Goal: Book appointment/travel/reservation

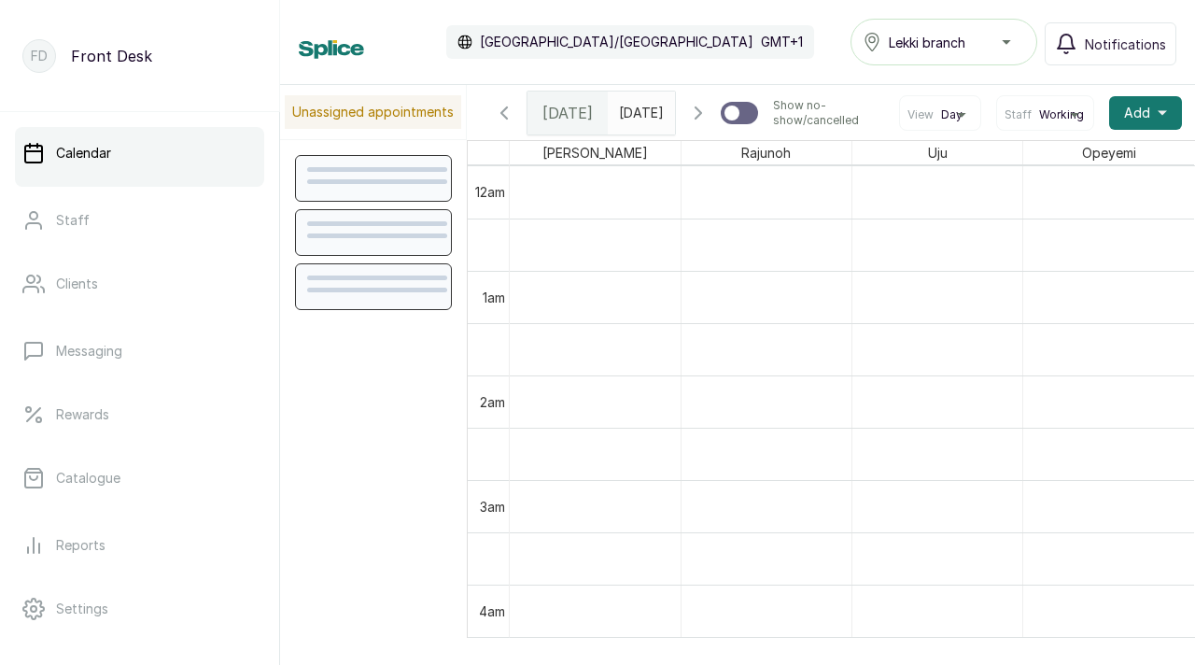
scroll to position [628, 0]
click at [710, 122] on icon "button" at bounding box center [698, 113] width 22 height 22
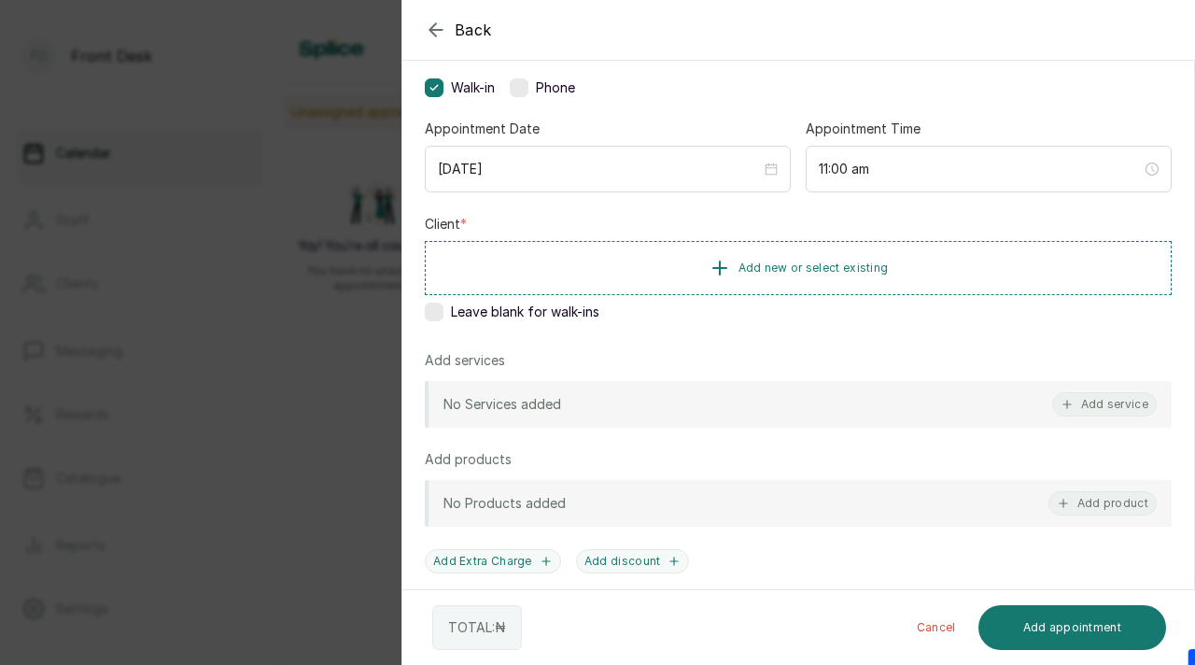
scroll to position [223, 0]
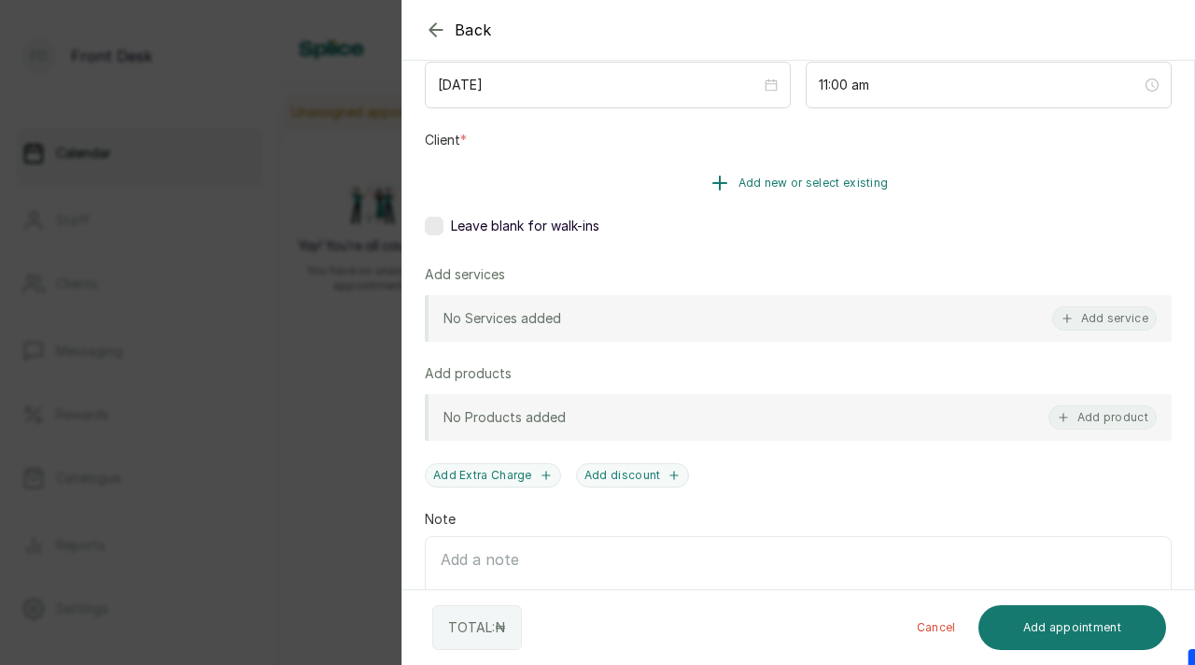
click at [778, 190] on span "Add new or select existing" at bounding box center [813, 183] width 150 height 15
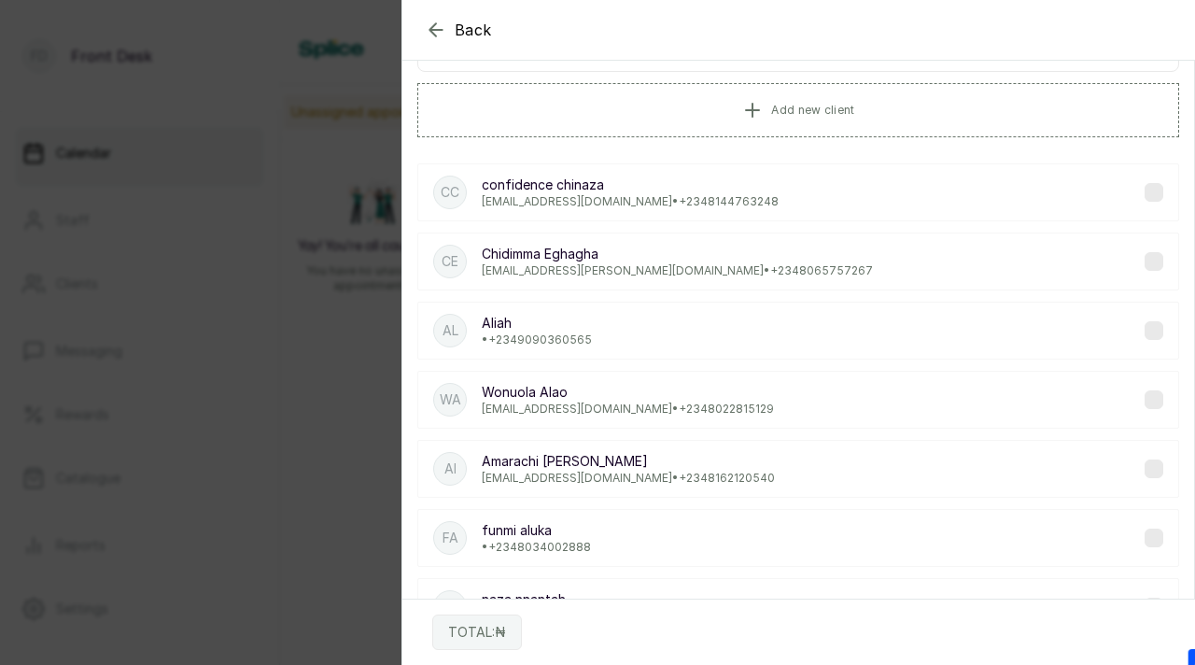
scroll to position [0, 0]
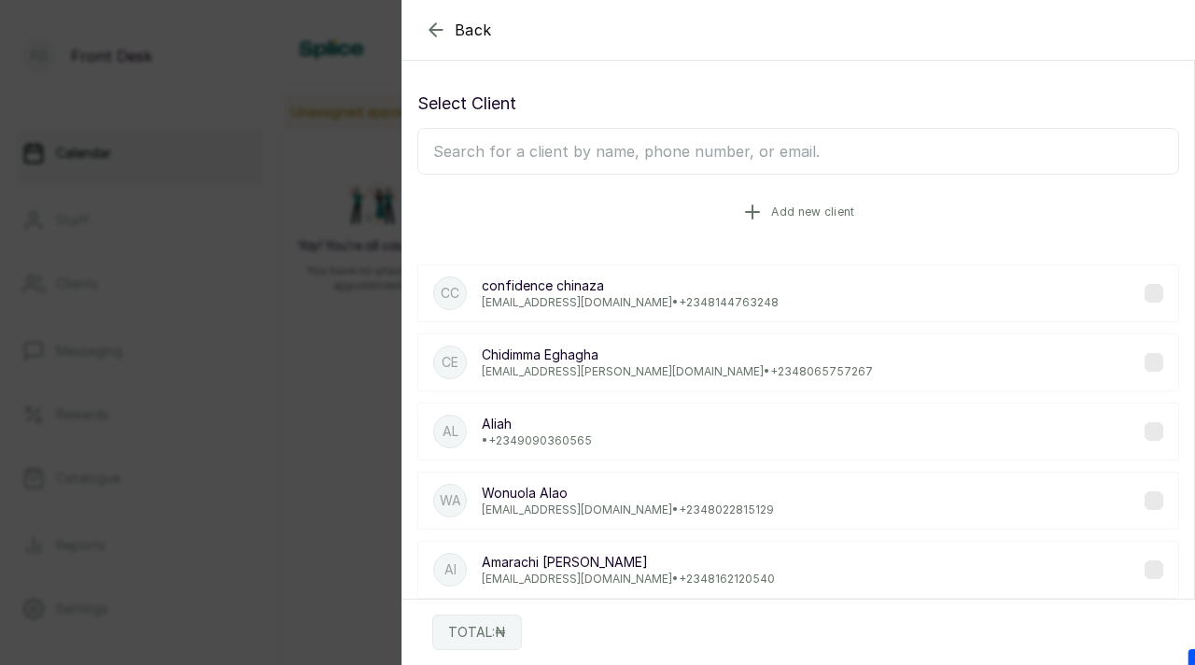
click at [783, 212] on span "Add new client" at bounding box center [812, 211] width 83 height 15
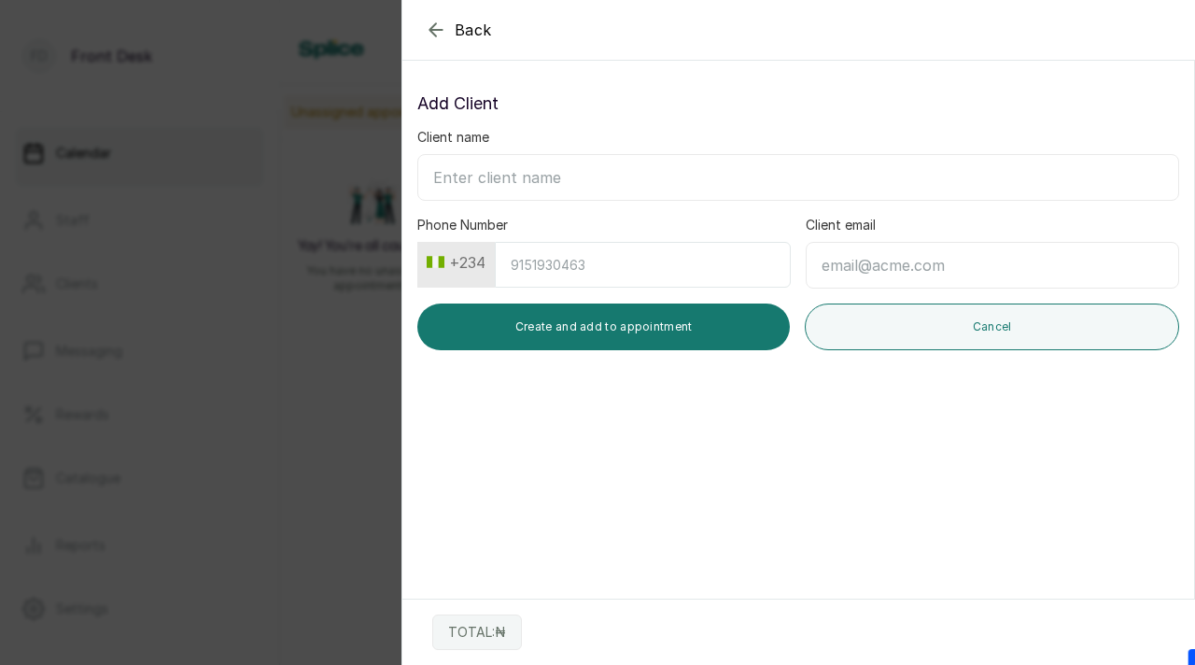
click at [693, 172] on input "Client name" at bounding box center [798, 177] width 762 height 47
click at [616, 185] on input "Client name" at bounding box center [798, 177] width 762 height 47
paste input "[PERSON_NAME] [PERSON_NAME][EMAIL_ADDRESS][DOMAIN_NAME] 08030846393"
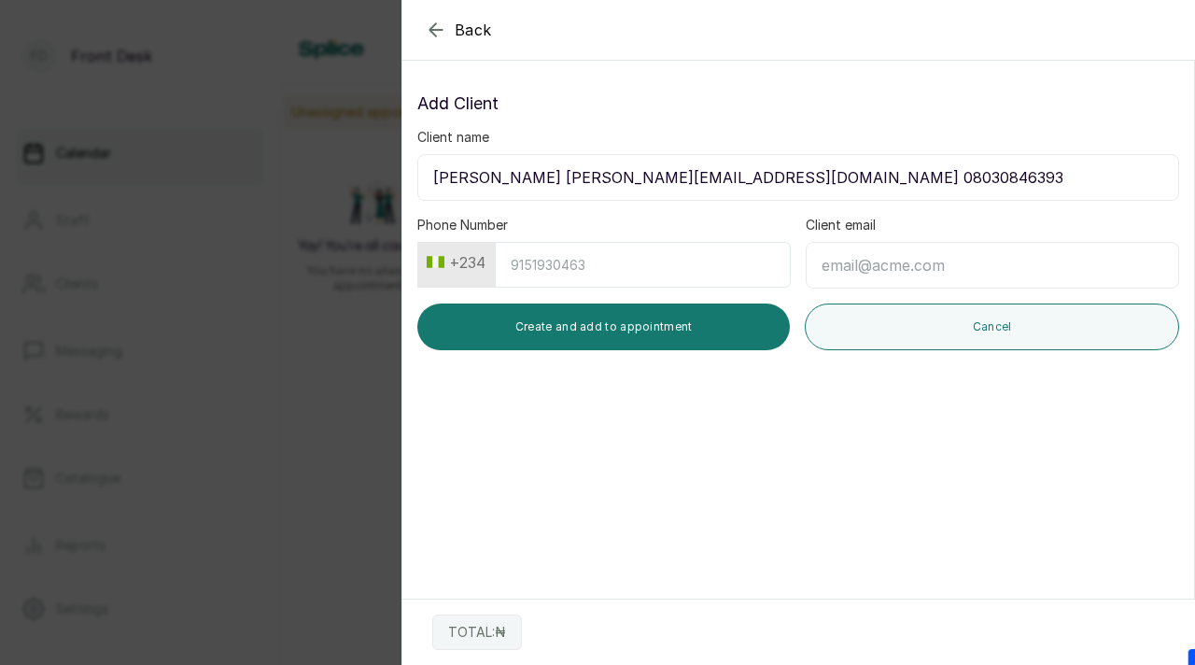
drag, startPoint x: 478, startPoint y: 178, endPoint x: 757, endPoint y: 182, distance: 279.2
click at [757, 184] on input "[PERSON_NAME] [PERSON_NAME][EMAIL_ADDRESS][DOMAIN_NAME] 08030846393" at bounding box center [798, 177] width 762 height 47
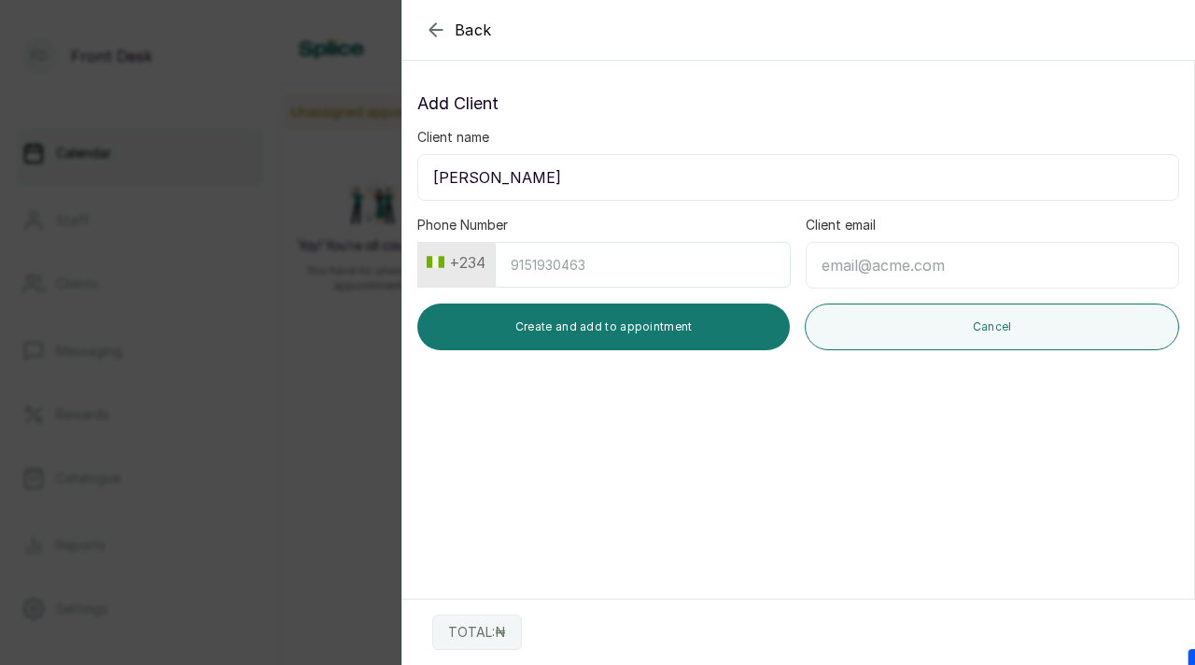
type input "[PERSON_NAME]"
click at [992, 273] on input "Client email" at bounding box center [992, 265] width 373 height 47
paste input "[EMAIL_ADDRESS][PERSON_NAME][DOMAIN_NAME] 08030846393"
drag, startPoint x: 1011, startPoint y: 267, endPoint x: 1104, endPoint y: 259, distance: 92.8
click at [1104, 259] on input "[EMAIL_ADDRESS][PERSON_NAME][DOMAIN_NAME] 08030846393" at bounding box center [992, 265] width 373 height 47
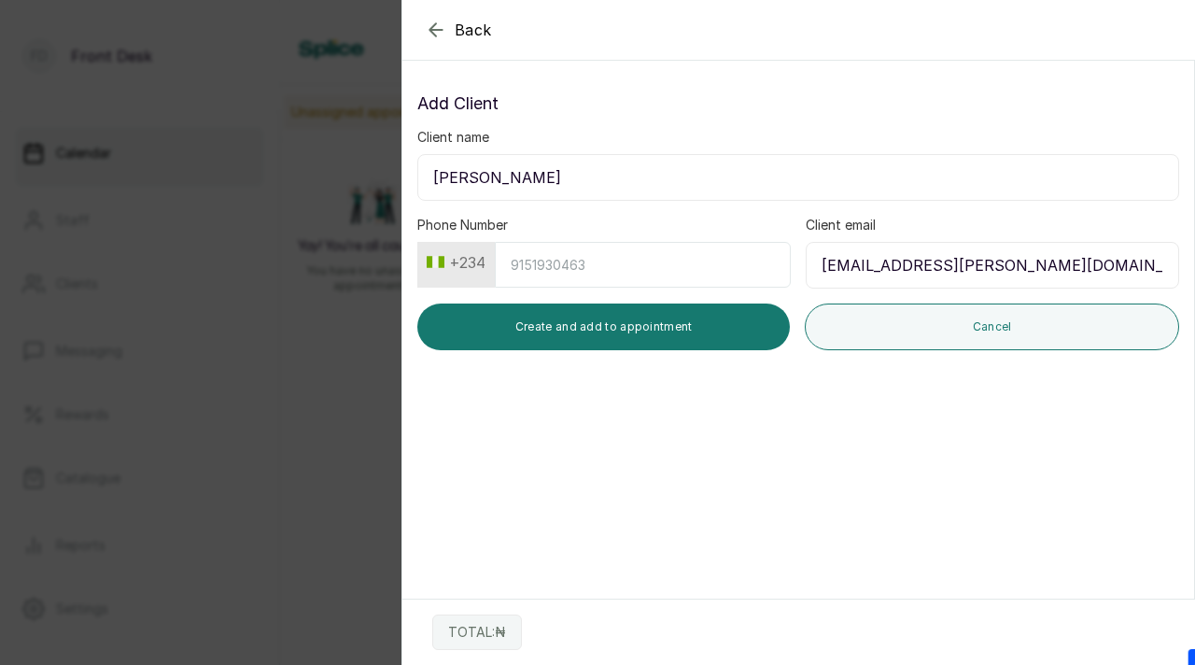
type input "[EMAIL_ADDRESS][PERSON_NAME][DOMAIN_NAME]"
click at [737, 280] on input "Phone Number" at bounding box center [643, 265] width 296 height 46
paste input "8030846393"
type input "8030846393"
click at [711, 175] on input "[PERSON_NAME]" at bounding box center [798, 177] width 762 height 47
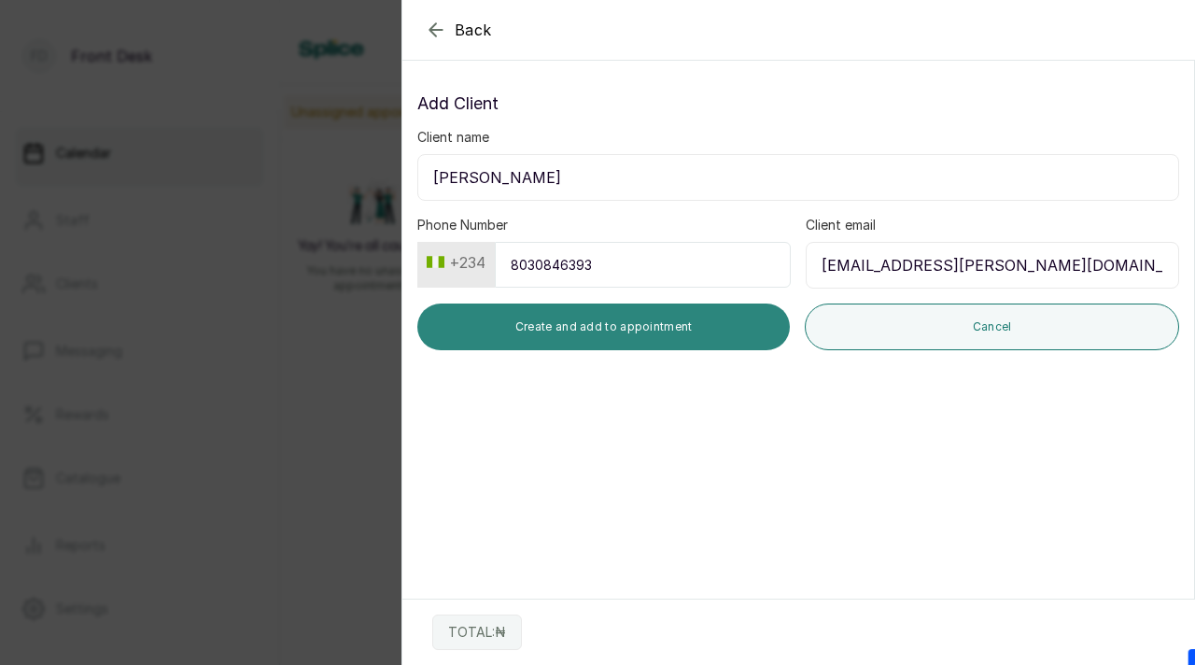
type input "[PERSON_NAME]"
click at [711, 337] on button "Create and add to appointment" at bounding box center [603, 326] width 373 height 47
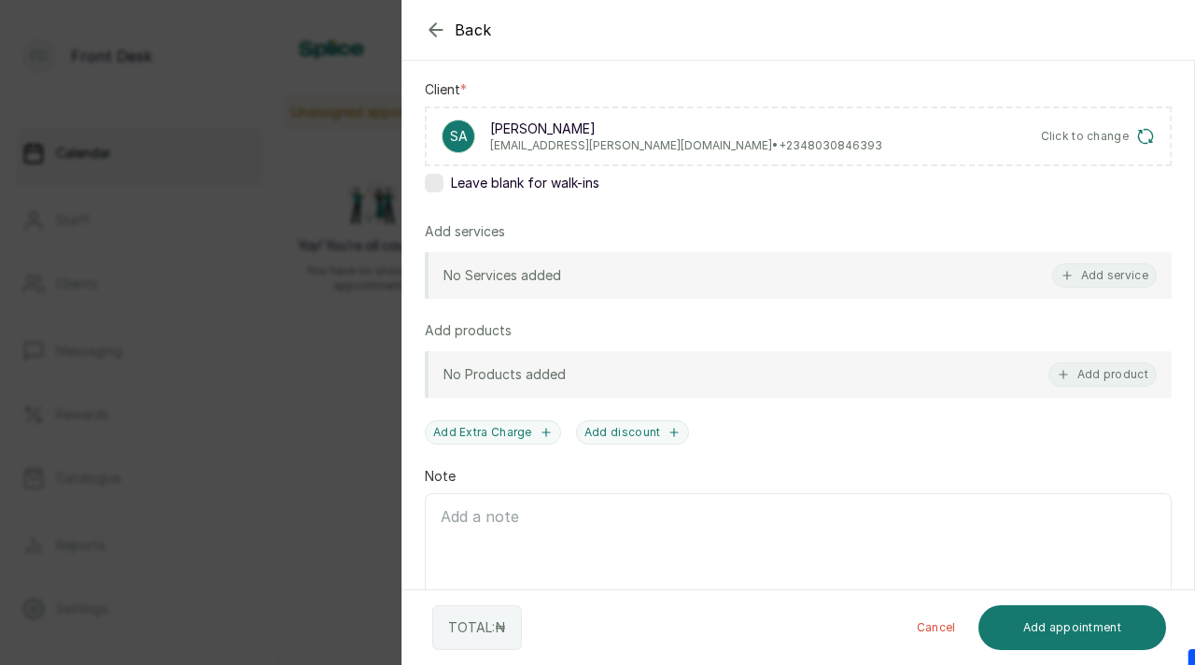
scroll to position [279, 0]
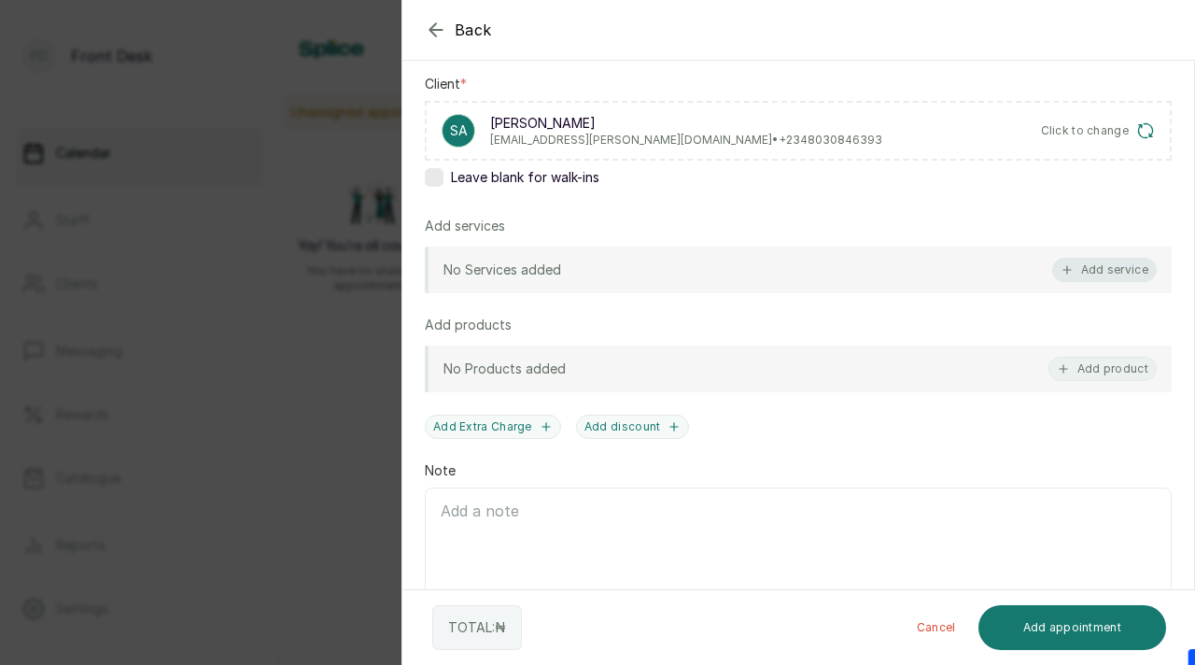
click at [1076, 274] on button "Add service" at bounding box center [1104, 270] width 105 height 24
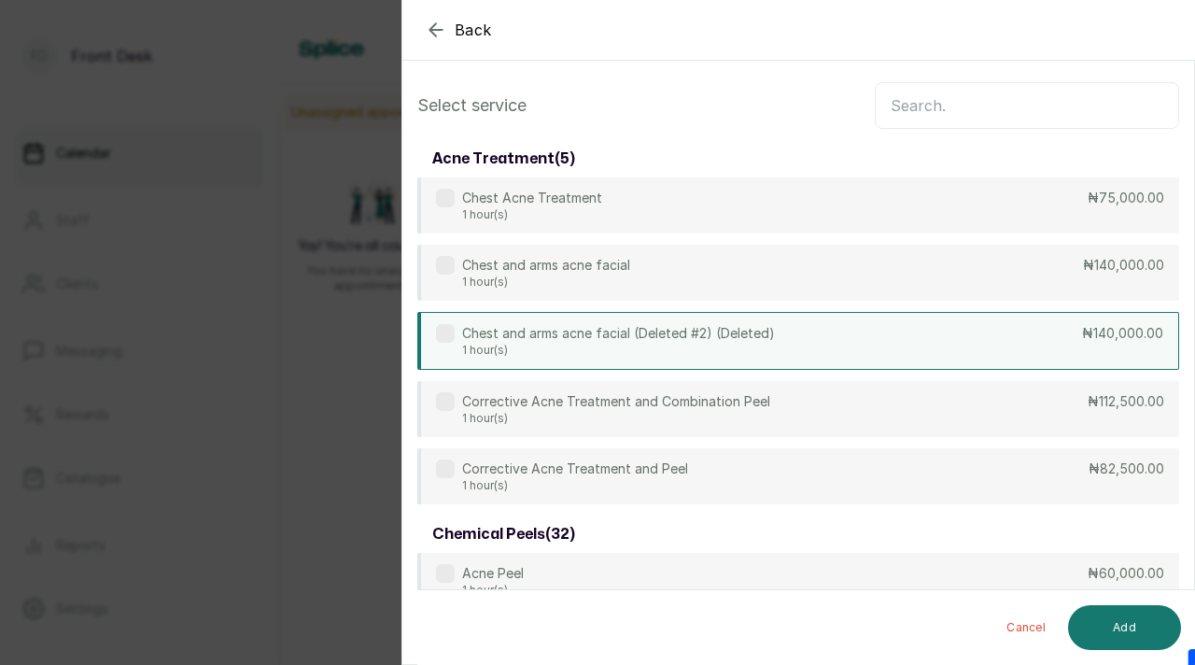
scroll to position [0, 0]
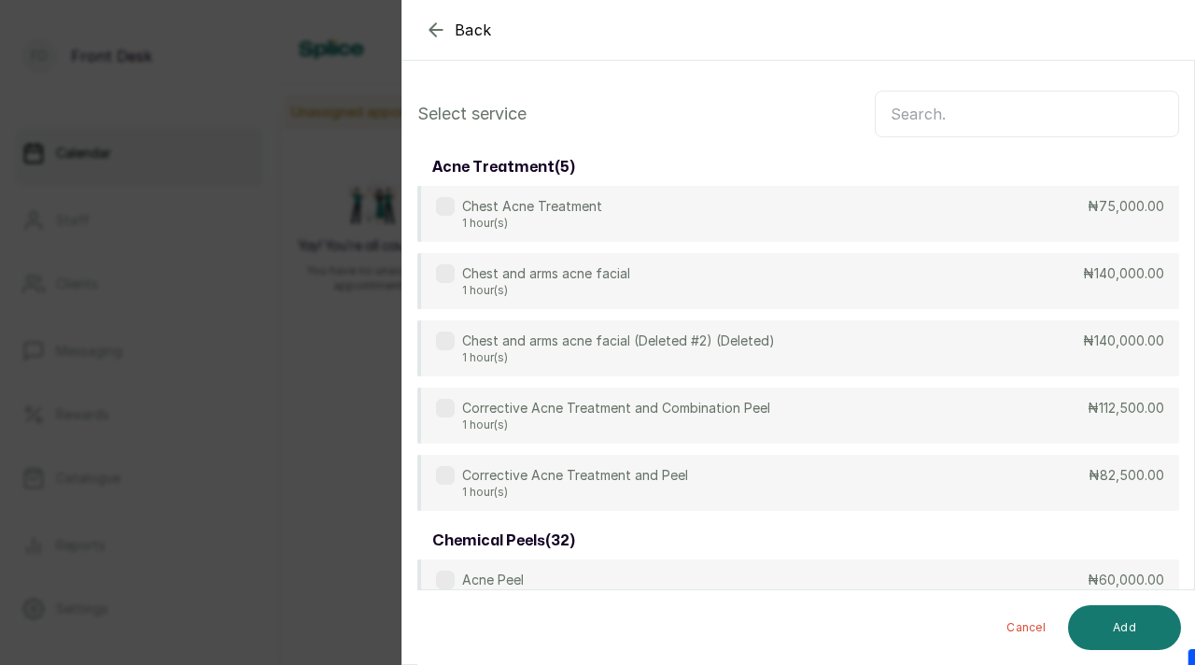
click at [987, 122] on input "text" at bounding box center [1027, 114] width 304 height 47
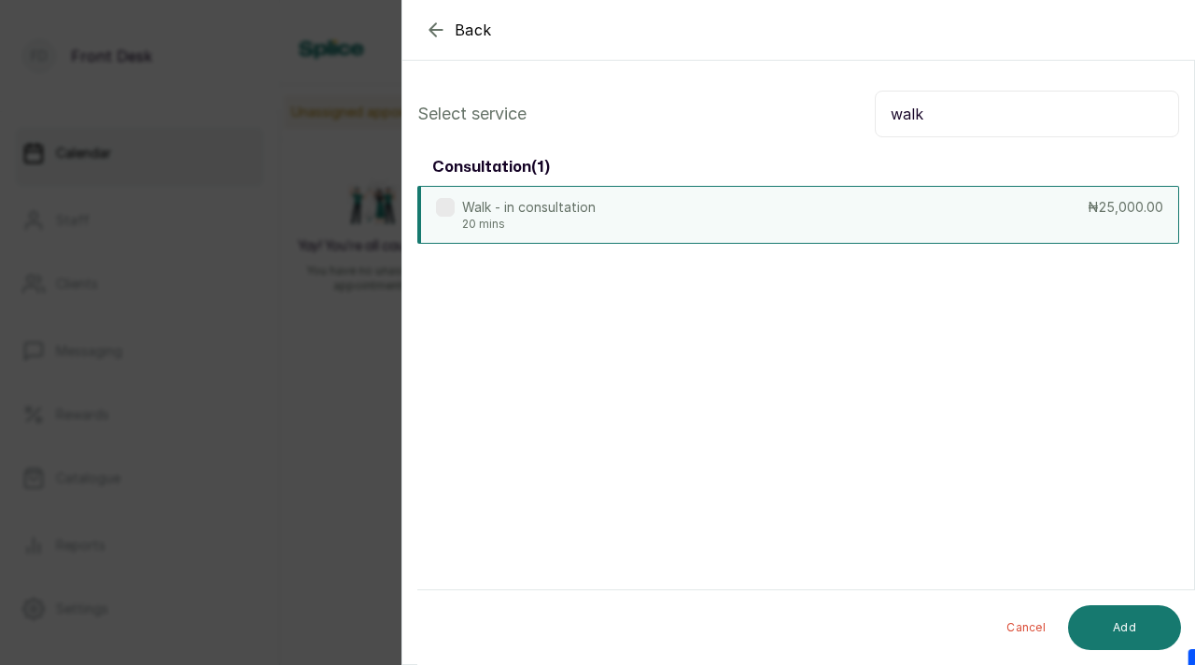
type input "walk"
click at [446, 218] on div "Walk - in consultation 20 mins" at bounding box center [516, 215] width 160 height 34
click at [1107, 612] on button "Add" at bounding box center [1124, 627] width 113 height 45
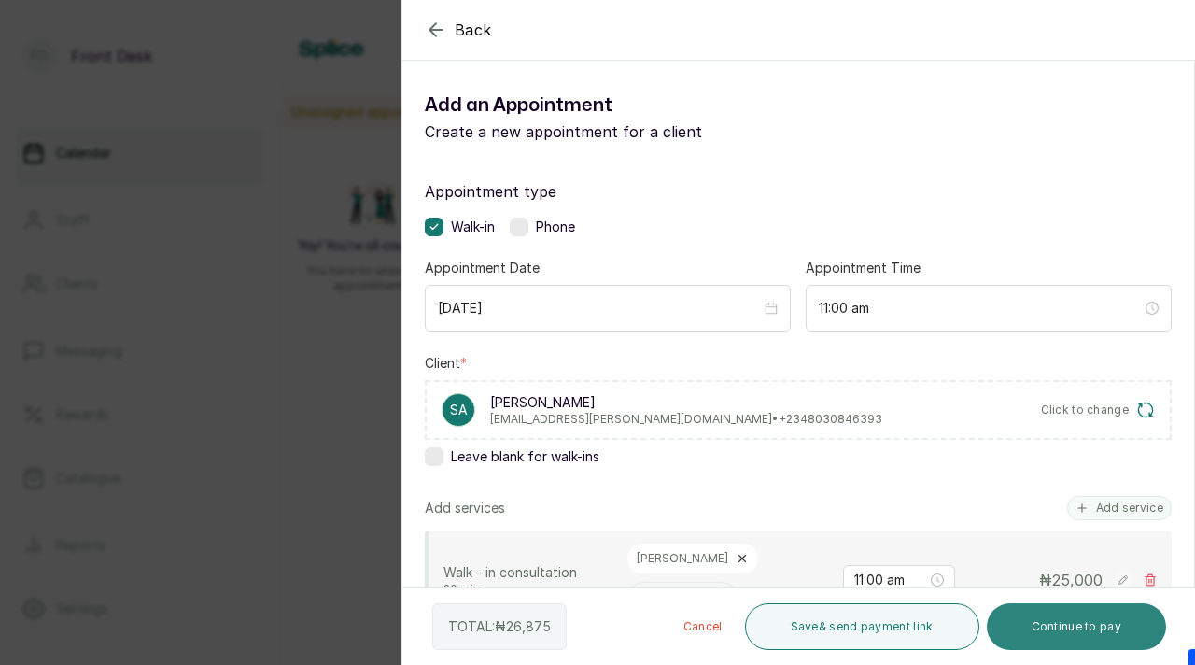
click at [1058, 627] on button "Continue to pay" at bounding box center [1077, 626] width 180 height 47
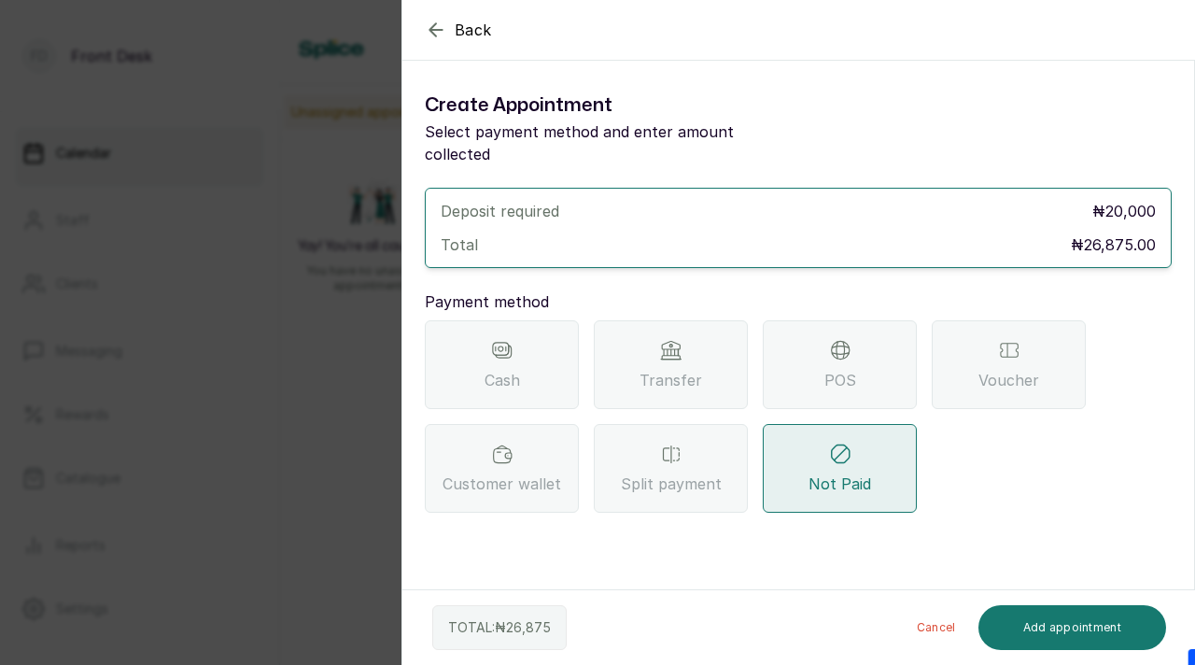
click at [687, 333] on div "Transfer" at bounding box center [671, 364] width 154 height 89
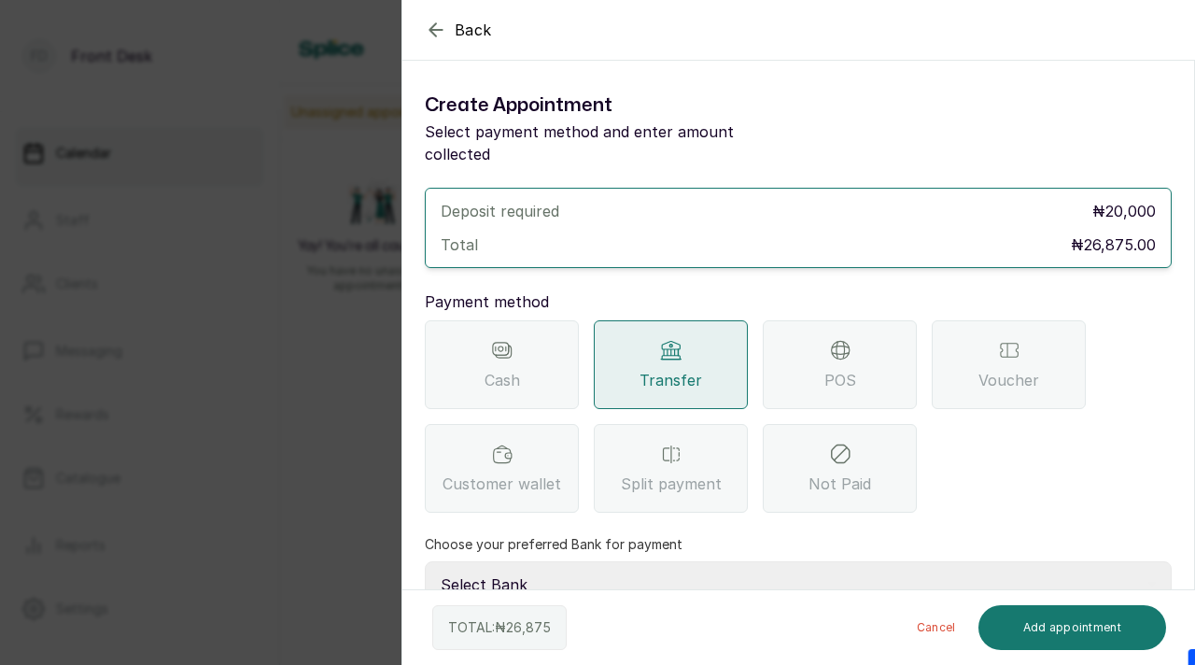
scroll to position [110, 0]
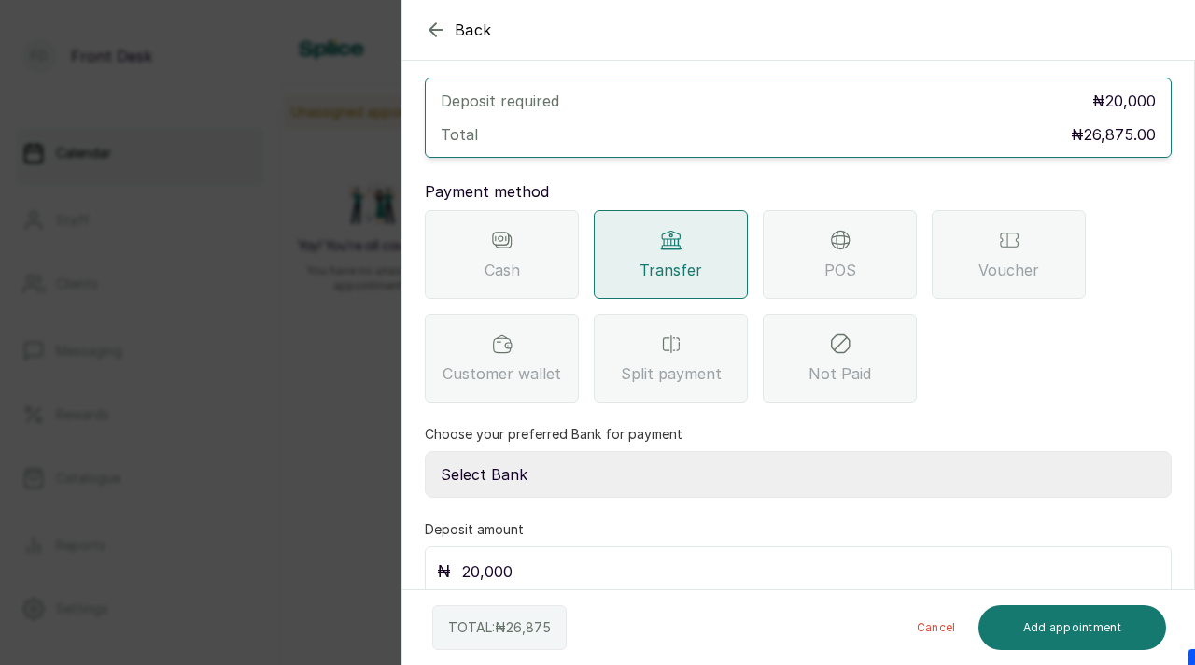
click at [677, 452] on select "Select Bank [PERSON_NAME] Fairmoney Microfinance Bank SKN ANALYTICS MED AESTH. …" at bounding box center [798, 474] width 747 height 47
select select "43272bc0-21c6-4b19-b9fb-c2093b8603c2"
click at [425, 451] on select "Select Bank [PERSON_NAME] Fairmoney Microfinance Bank SKN ANALYTICS MED AESTH. …" at bounding box center [798, 474] width 747 height 47
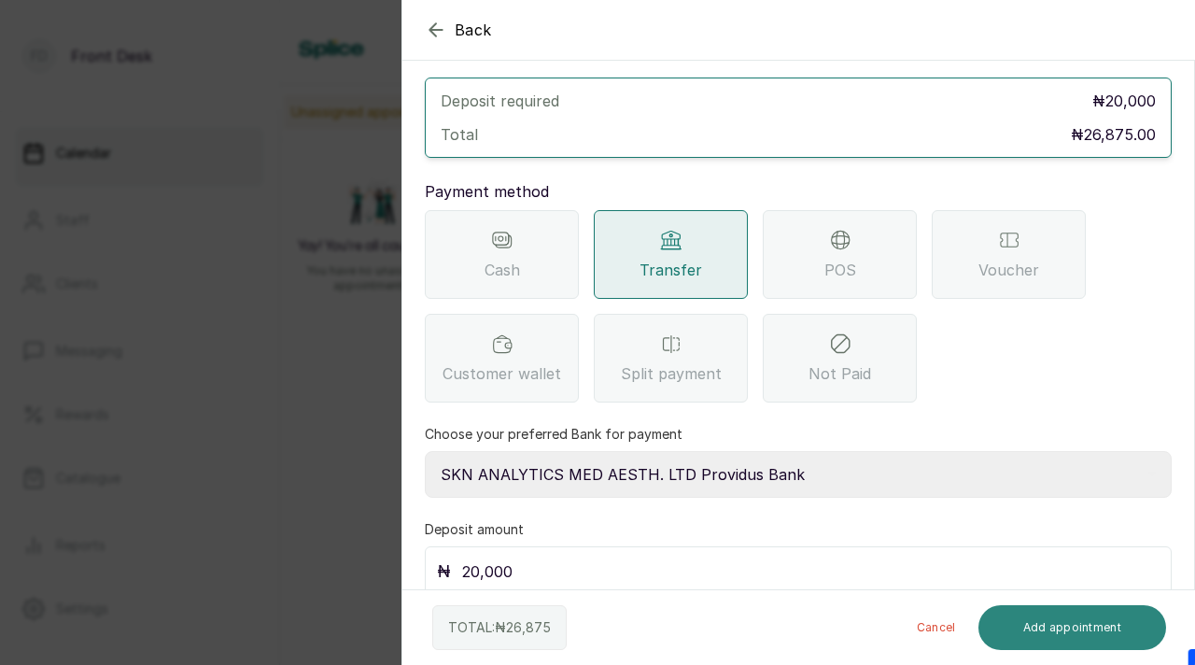
click at [1030, 634] on button "Add appointment" at bounding box center [1072, 627] width 189 height 45
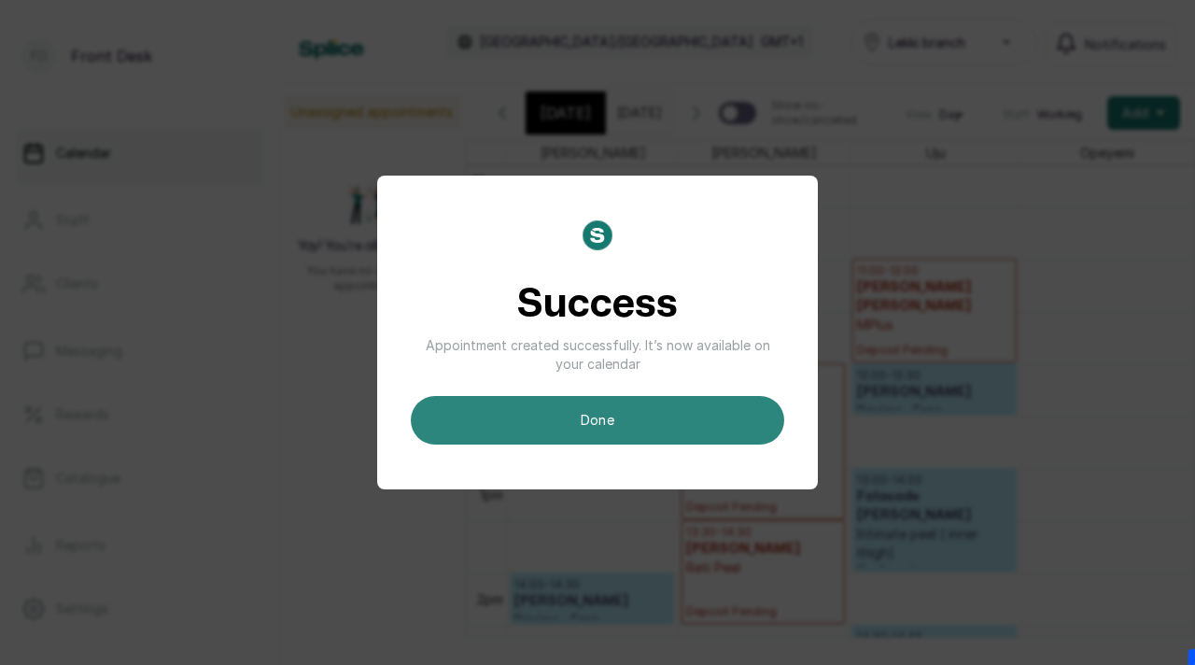
click at [630, 416] on button "done" at bounding box center [597, 420] width 373 height 49
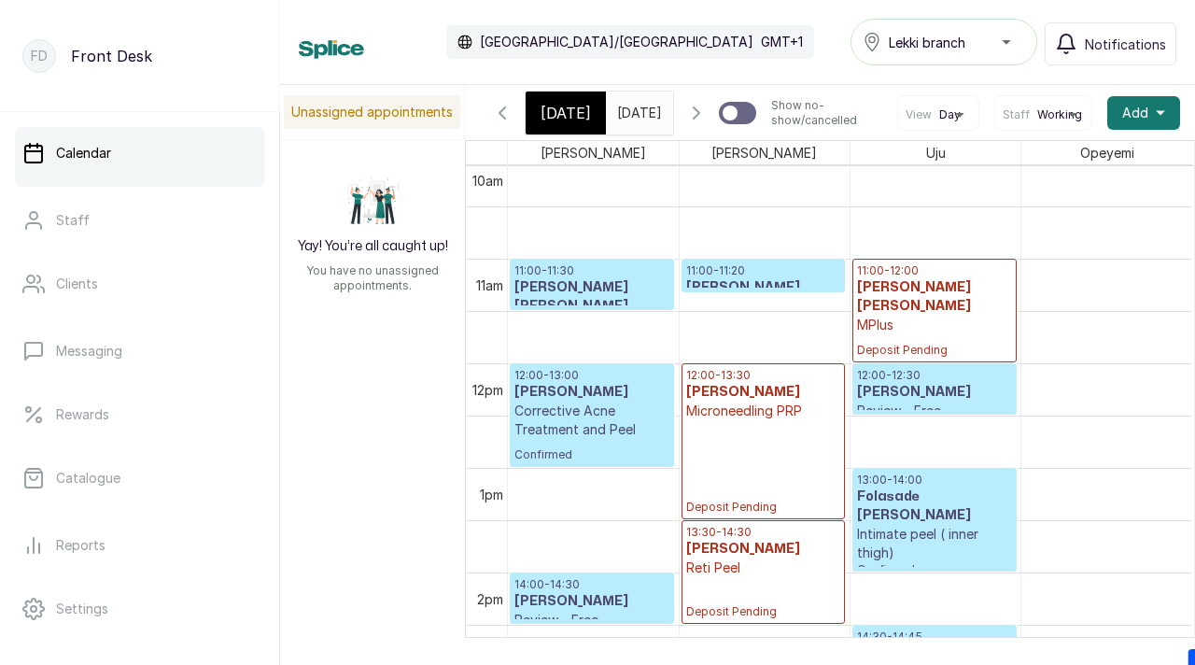
click at [739, 297] on h3 "[PERSON_NAME]" at bounding box center [763, 287] width 155 height 19
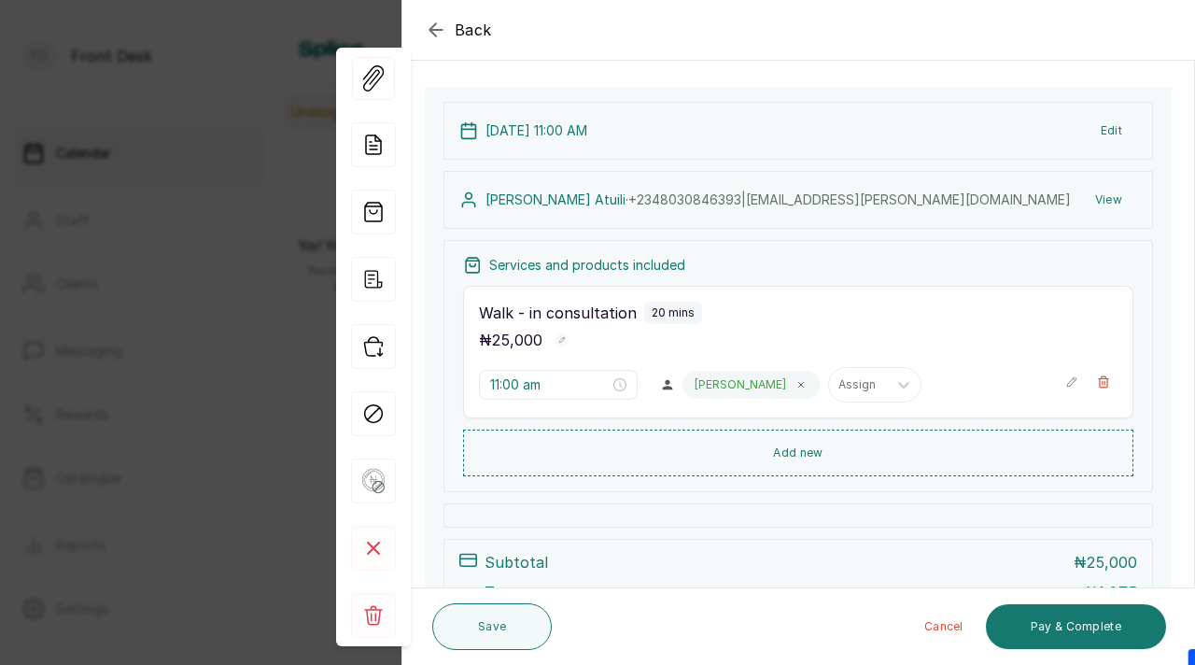
scroll to position [383, 0]
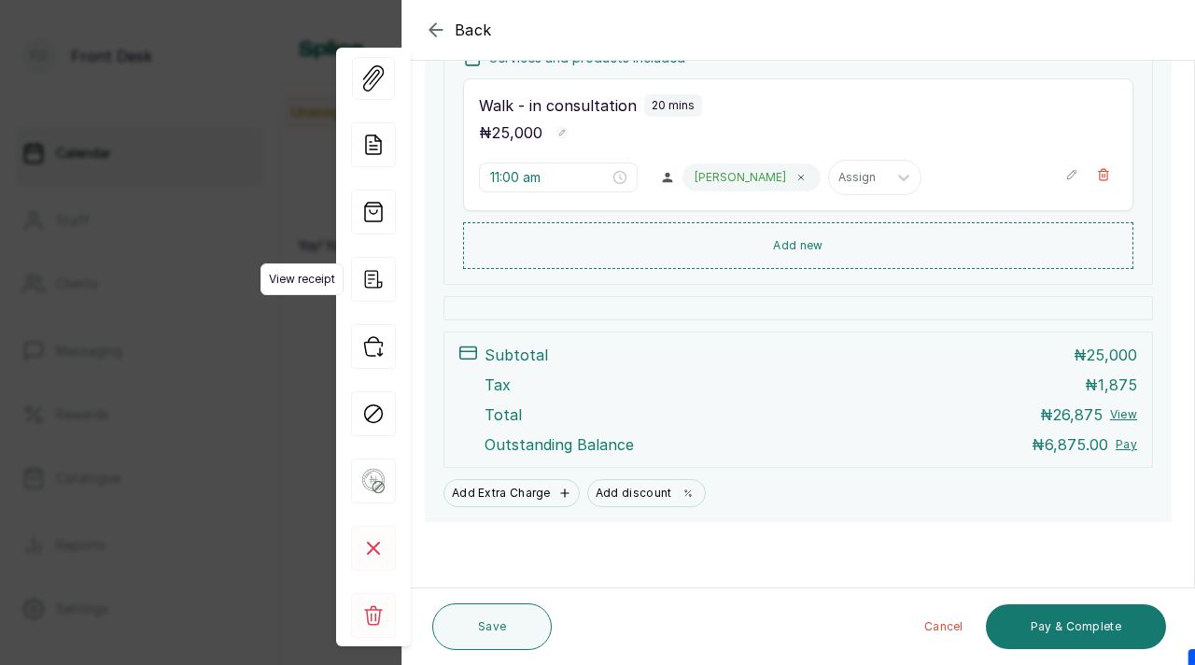
click at [381, 289] on icon "button" at bounding box center [373, 279] width 45 height 45
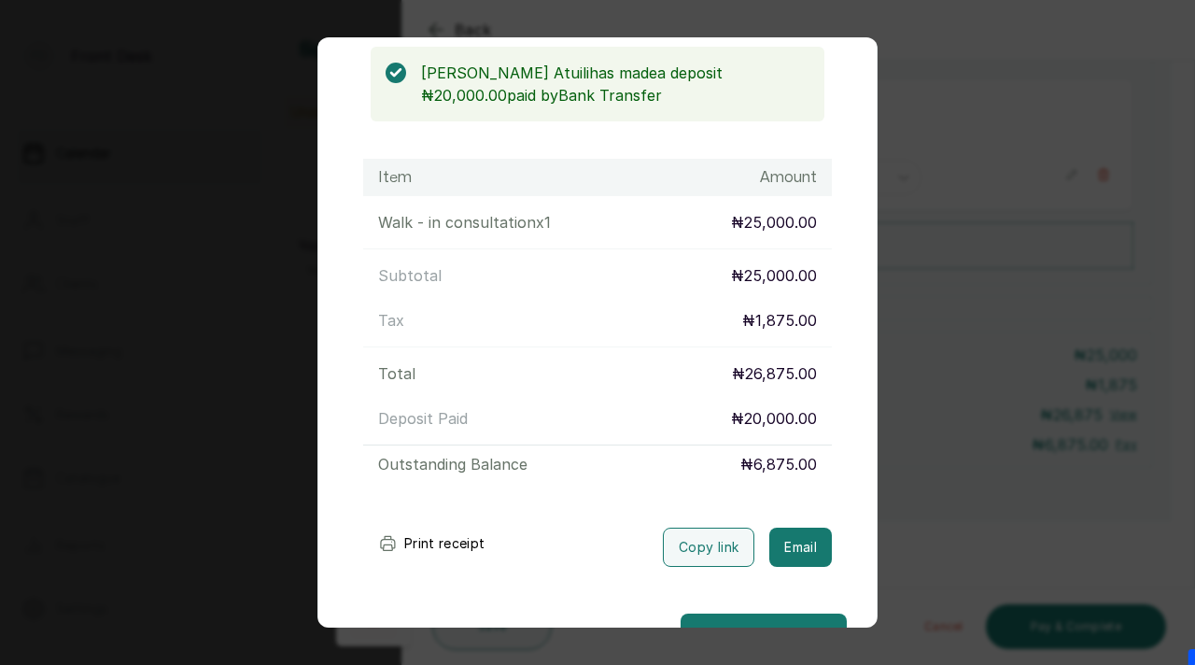
scroll to position [234, 0]
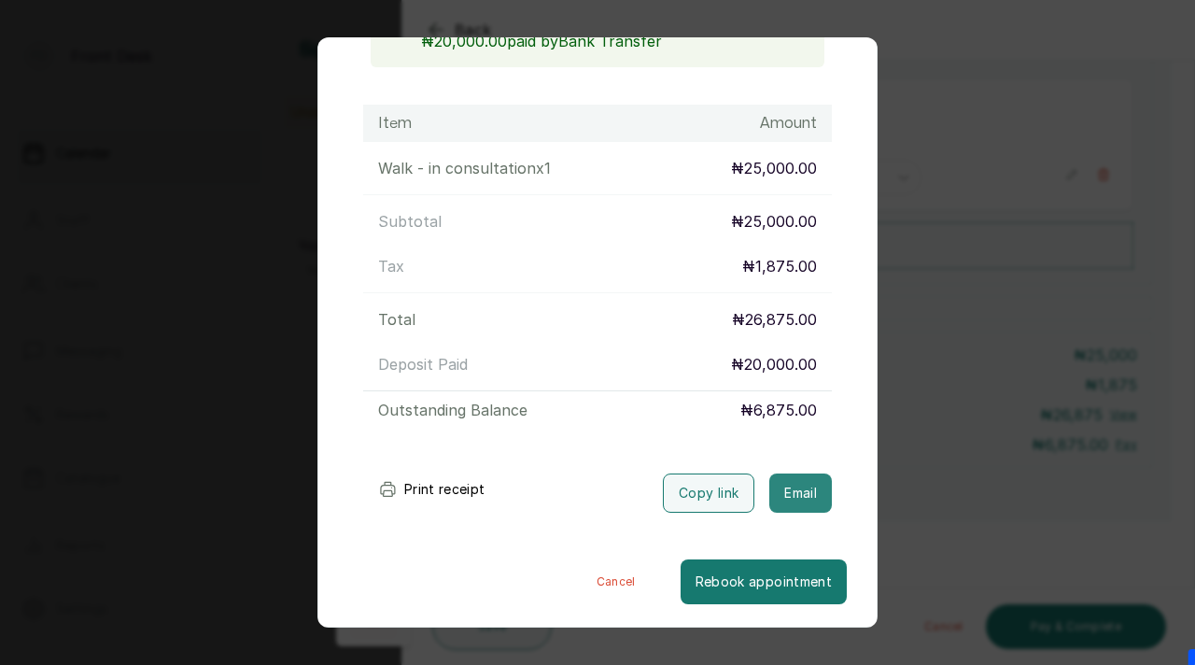
click at [779, 499] on button "Email" at bounding box center [800, 492] width 63 height 39
